Goal: Transaction & Acquisition: Purchase product/service

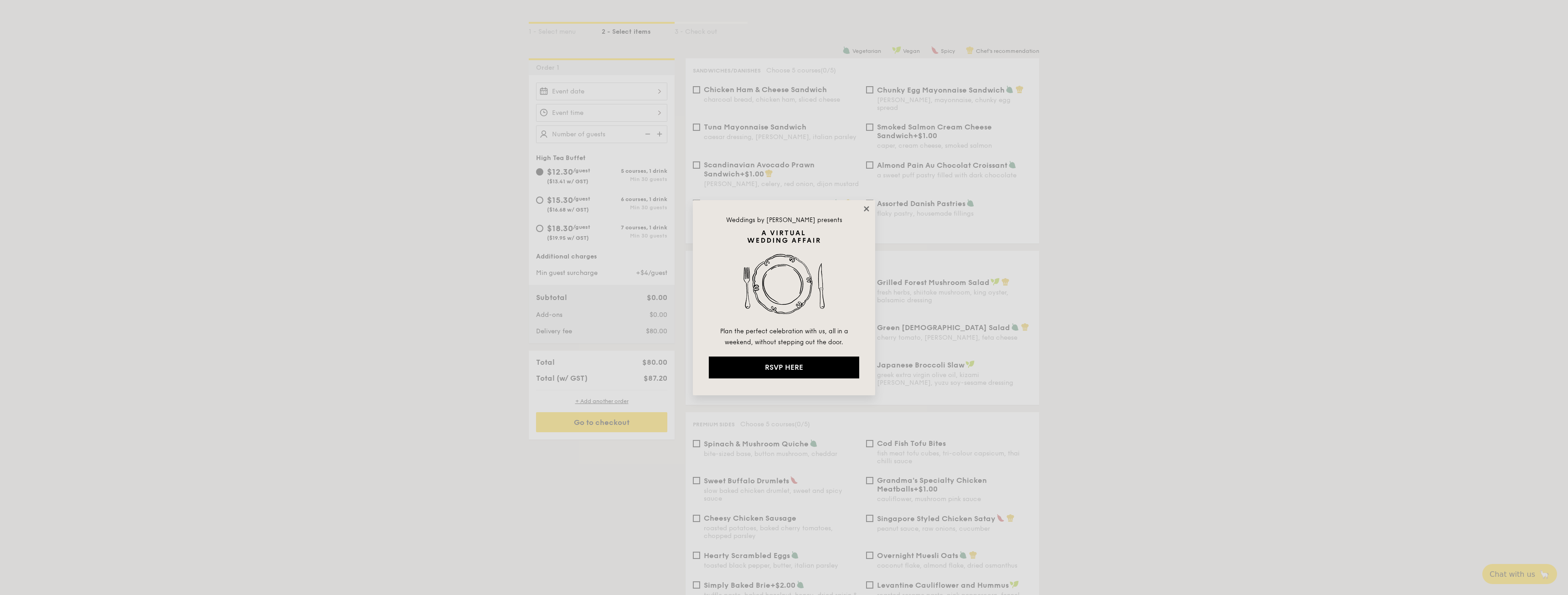
click at [866, 206] on icon at bounding box center [866, 209] width 8 height 8
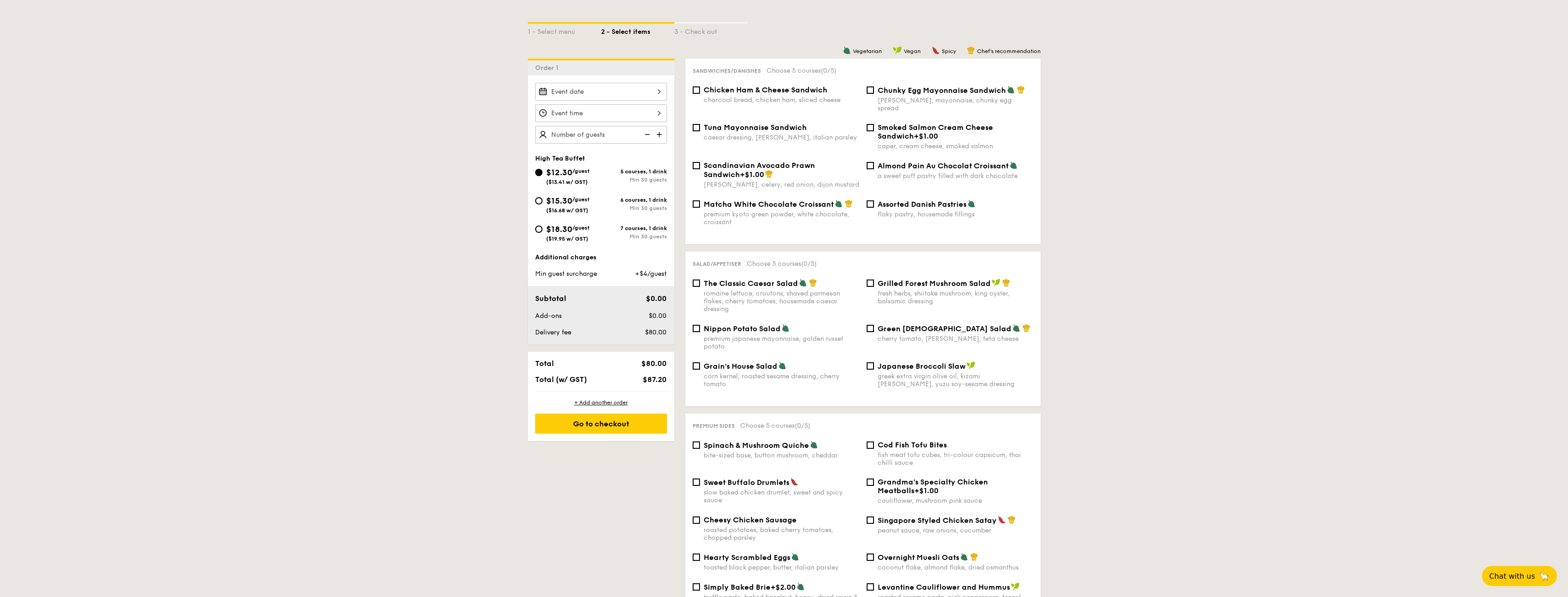
drag, startPoint x: 1027, startPoint y: 155, endPoint x: 879, endPoint y: 160, distance: 148.1
click at [879, 161] on div "Almond Pain Au Chocolat Croissant" at bounding box center [955, 165] width 155 height 9
drag, startPoint x: 800, startPoint y: 317, endPoint x: 701, endPoint y: 321, distance: 99.1
click at [700, 324] on div "Nippon Potato Salad premium japanese mayonnaise, golden russet potato" at bounding box center [776, 337] width 174 height 27
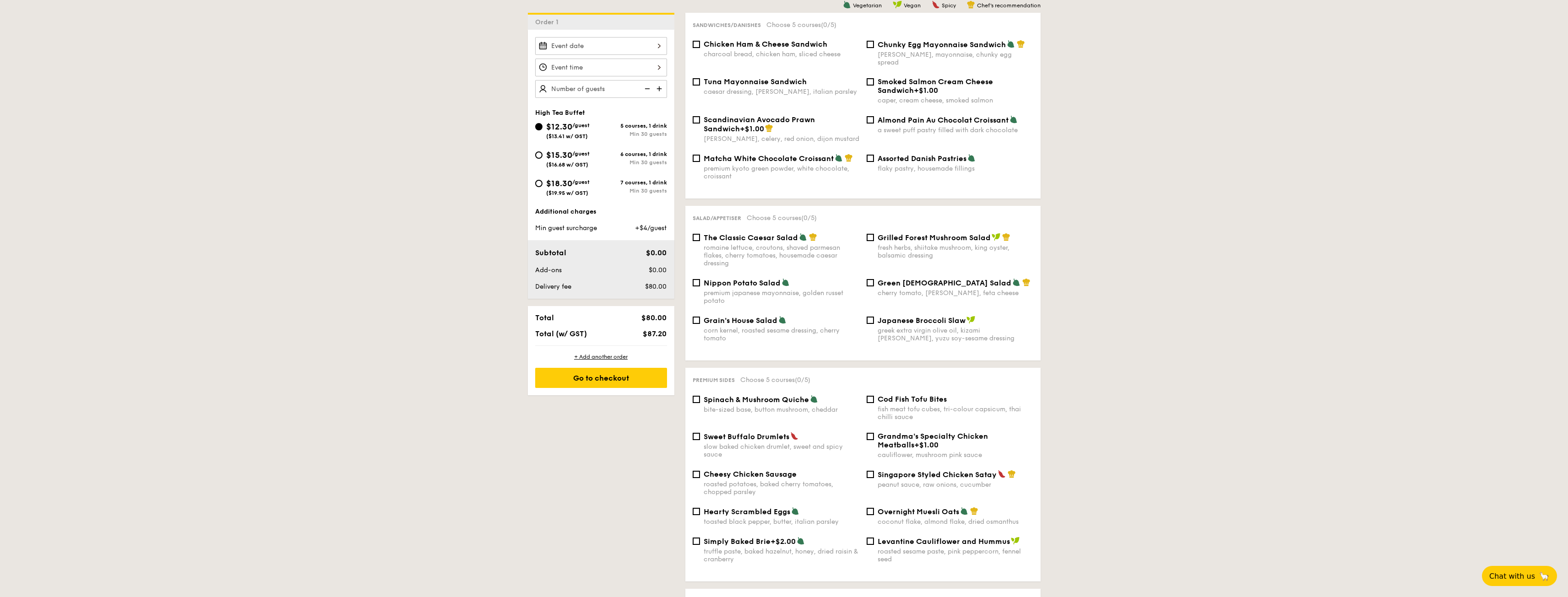
drag, startPoint x: 1019, startPoint y: 465, endPoint x: 875, endPoint y: 468, distance: 144.0
click at [875, 470] on div "Singapore Styled Chicken Satay peanut sauce, raw onions, cucumber" at bounding box center [950, 479] width 174 height 19
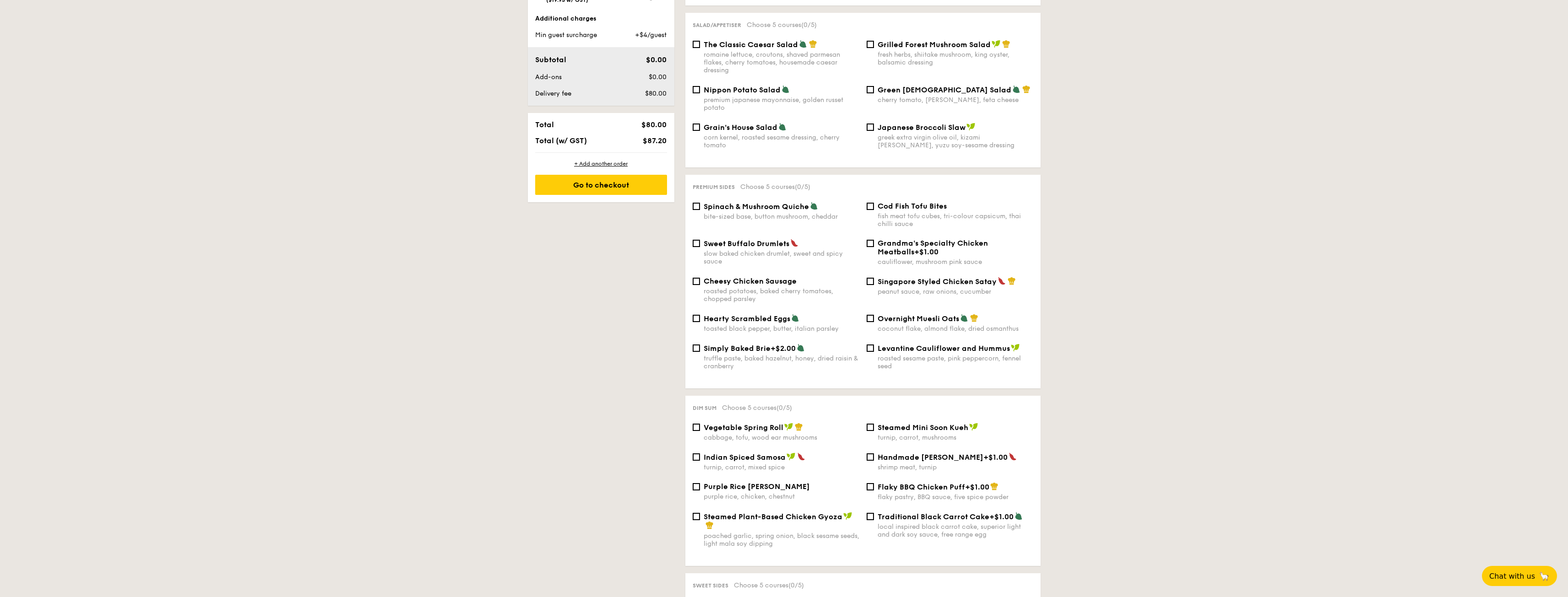
scroll to position [493, 0]
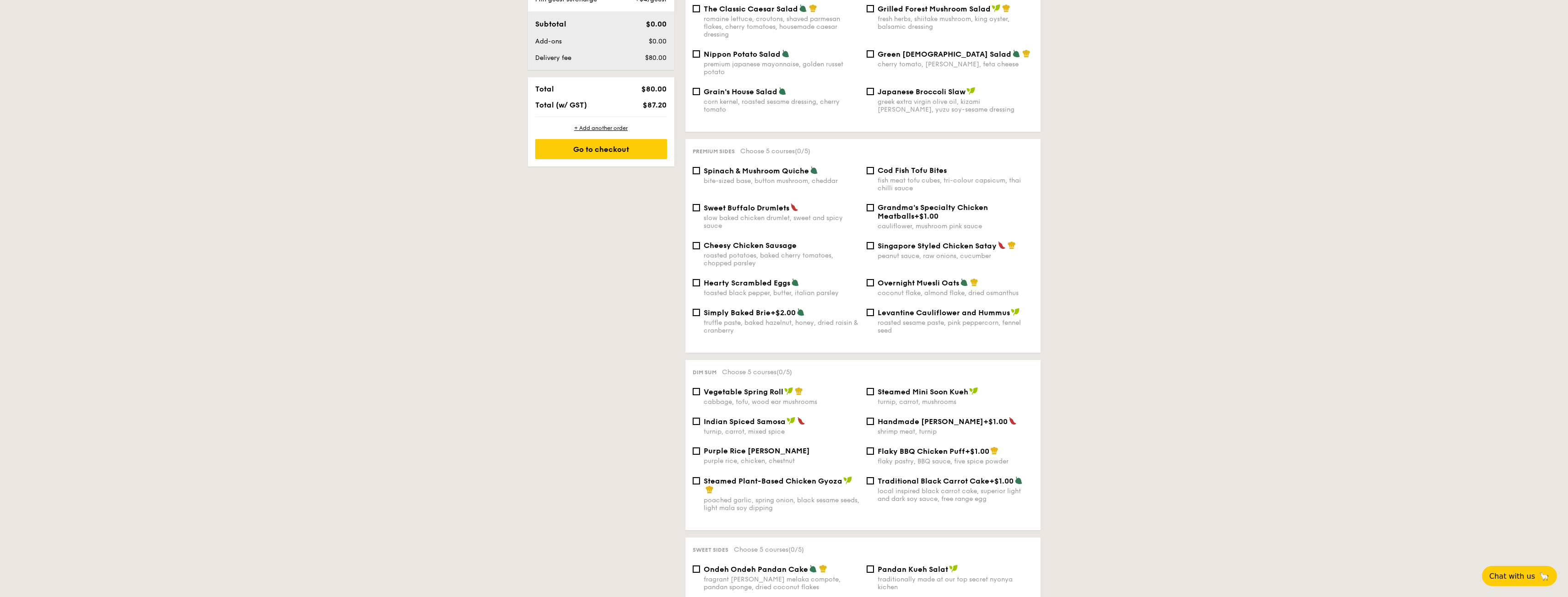
drag, startPoint x: 925, startPoint y: 381, endPoint x: 878, endPoint y: 381, distance: 47.0
click at [878, 387] on div "Steamed Mini Soon Kueh" at bounding box center [955, 391] width 155 height 9
drag, startPoint x: 812, startPoint y: 414, endPoint x: 46, endPoint y: 442, distance: 766.5
click at [699, 427] on label "Indian Spiced Samosa turnip, carrot, mixed spice" at bounding box center [776, 431] width 167 height 9
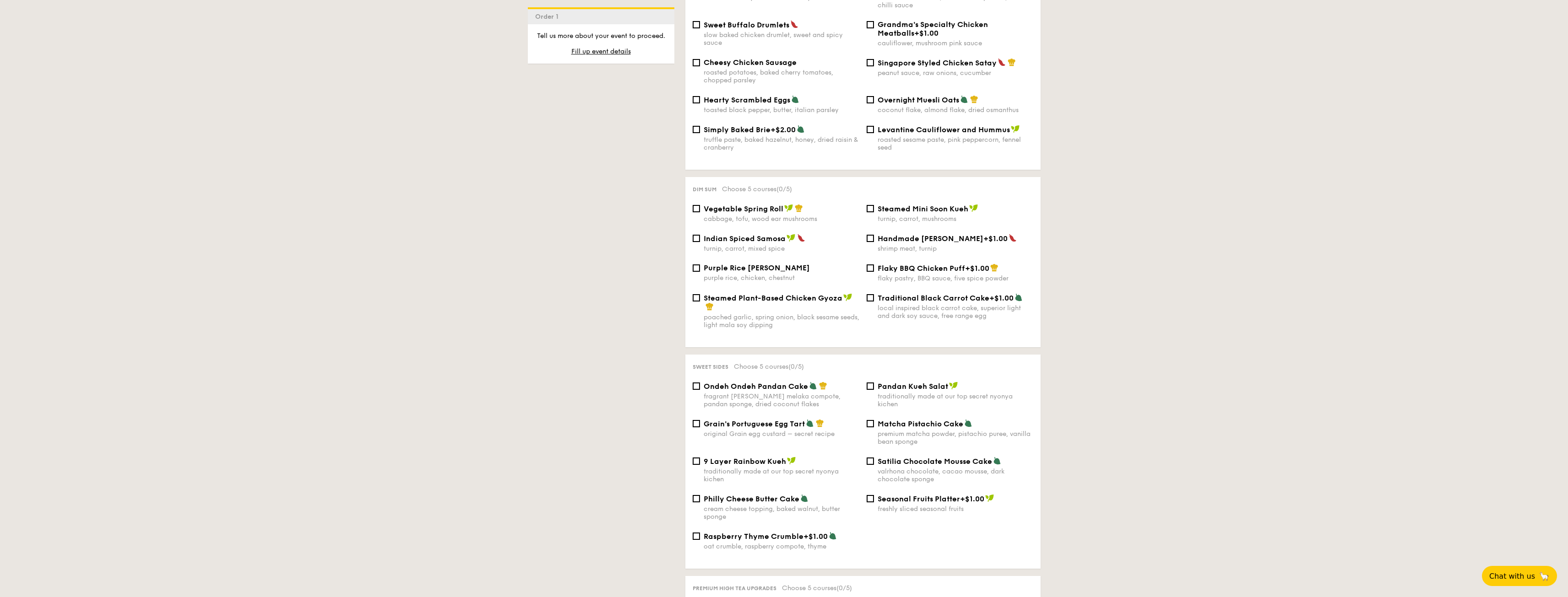
drag, startPoint x: 980, startPoint y: 415, endPoint x: 880, endPoint y: 416, distance: 100.0
click at [880, 419] on div "Matcha Pistachio Cake" at bounding box center [955, 424] width 155 height 9
drag, startPoint x: 1008, startPoint y: 453, endPoint x: 879, endPoint y: 453, distance: 129.0
click at [879, 457] on div "Satilia Chocolate Mousse Cake" at bounding box center [955, 461] width 155 height 9
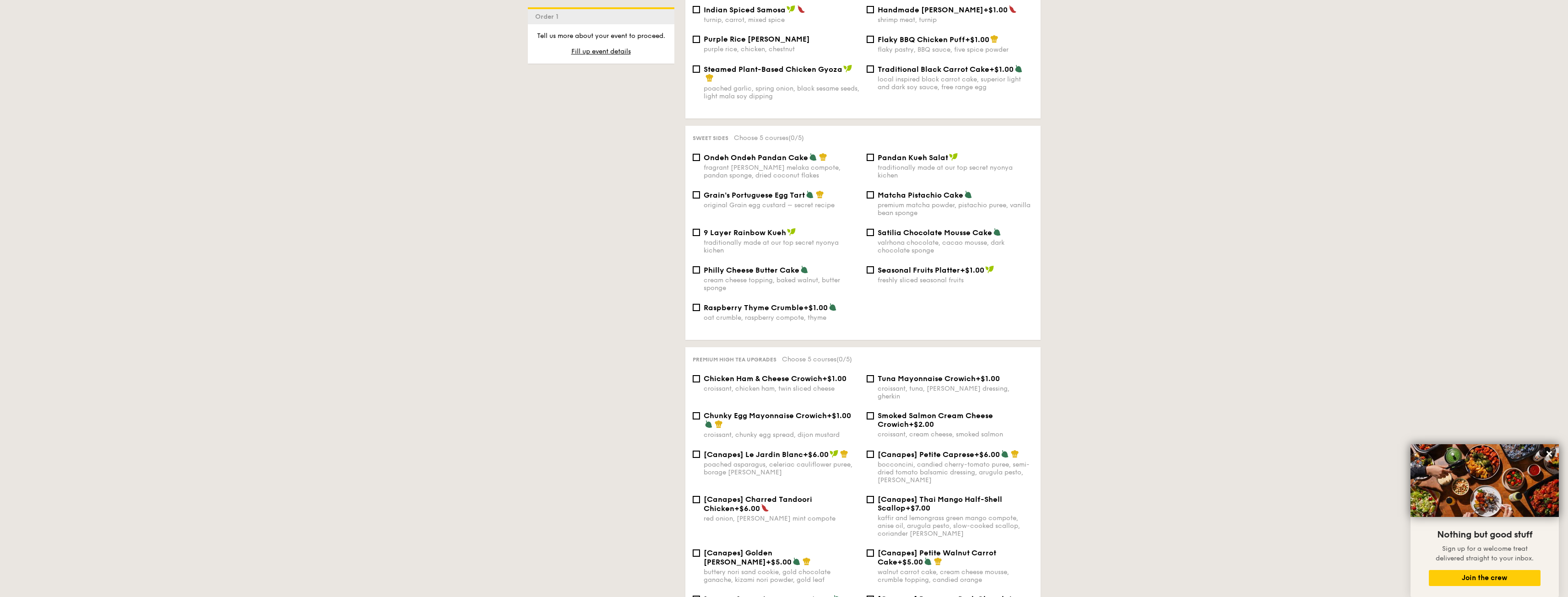
scroll to position [1087, 0]
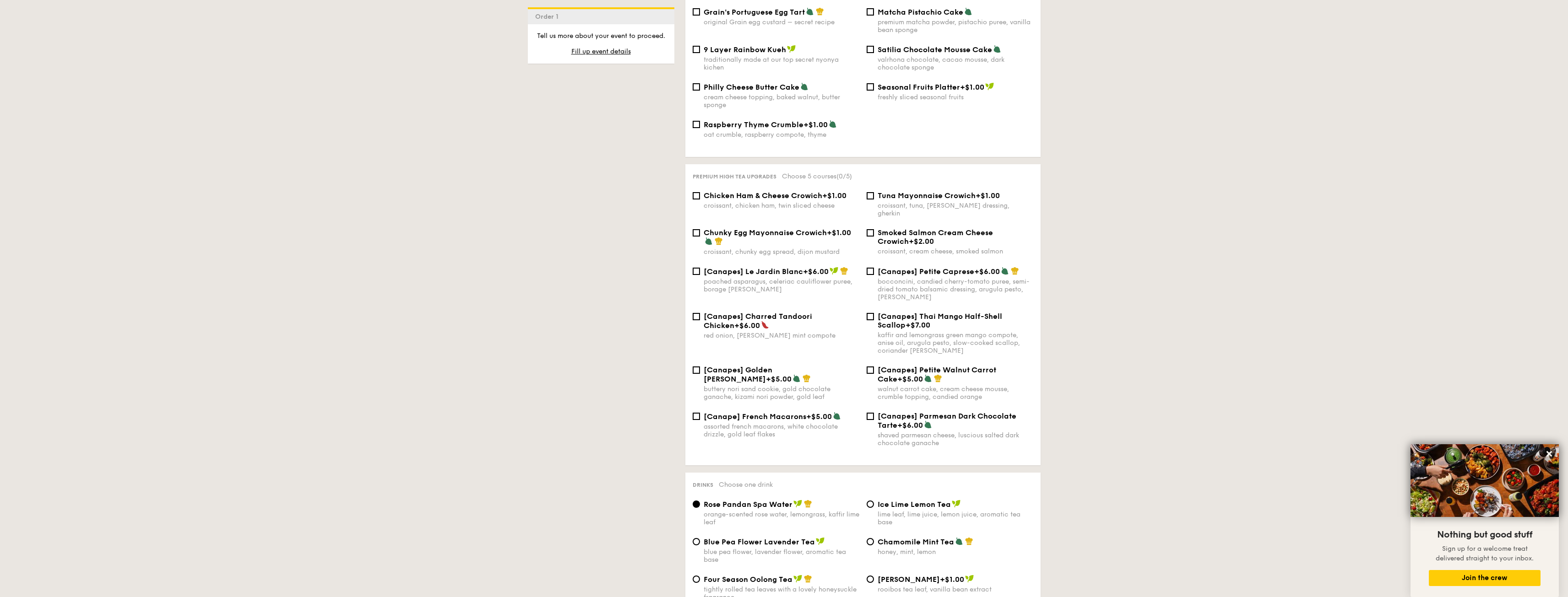
drag, startPoint x: 823, startPoint y: 488, endPoint x: 705, endPoint y: 490, distance: 118.0
click at [705, 499] on div "Rose Pandan Spa Water" at bounding box center [781, 504] width 155 height 9
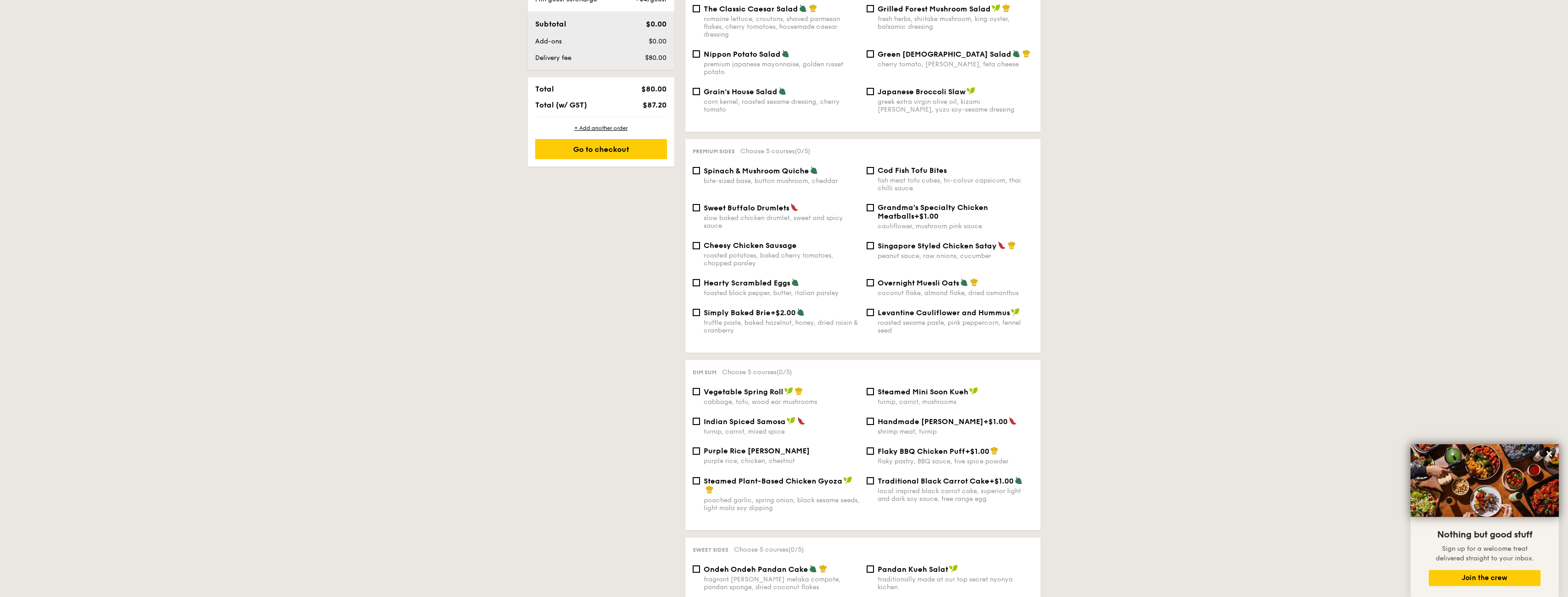
scroll to position [126, 0]
